Goal: Task Accomplishment & Management: Manage account settings

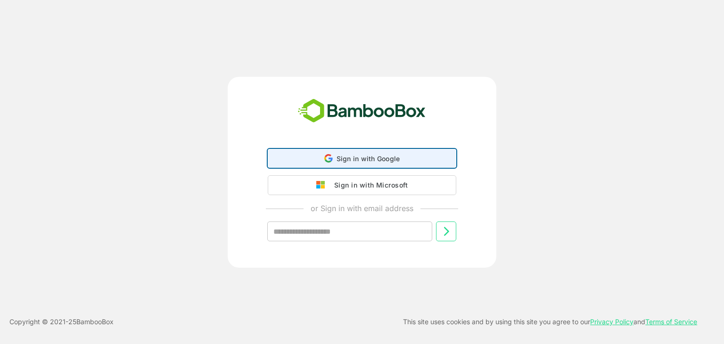
click at [398, 160] on span "Sign in with Google" at bounding box center [368, 159] width 64 height 8
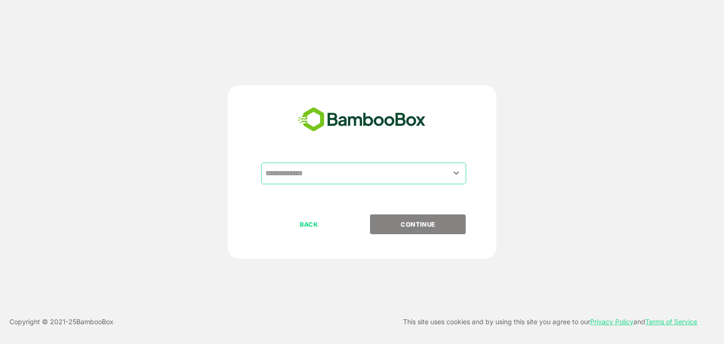
click at [356, 177] on input "text" at bounding box center [363, 173] width 201 height 18
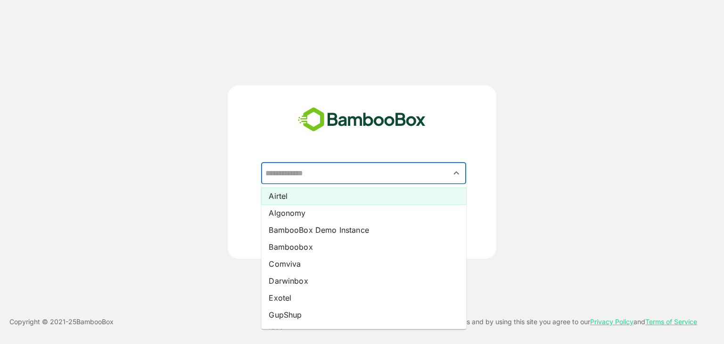
click at [339, 195] on li "Airtel" at bounding box center [363, 195] width 205 height 17
type input "******"
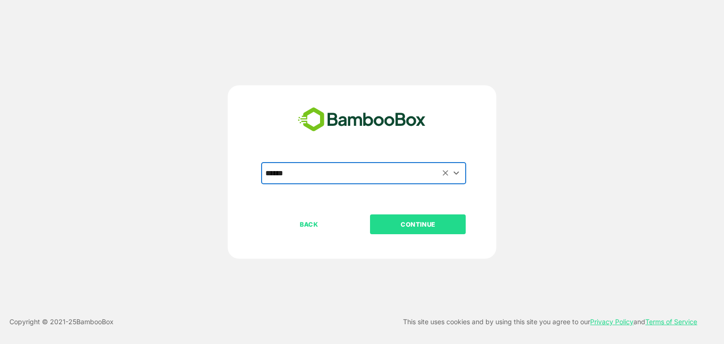
click at [435, 230] on button "CONTINUE" at bounding box center [418, 224] width 96 height 20
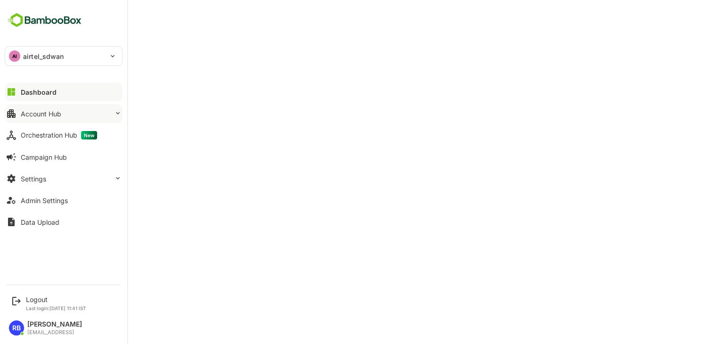
click at [50, 114] on div "Account Hub" at bounding box center [41, 114] width 41 height 8
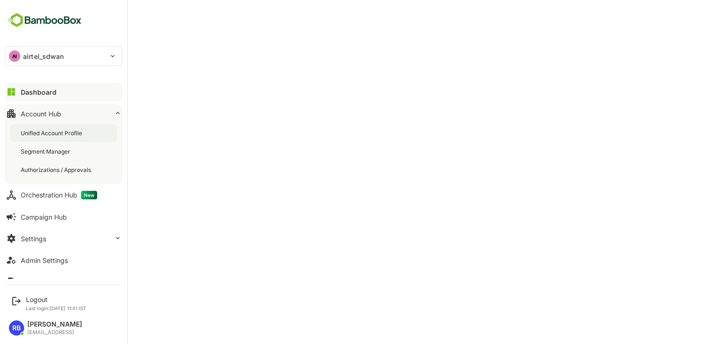
click at [54, 133] on div "Unified Account Profile" at bounding box center [52, 133] width 63 height 8
